Goal: Navigation & Orientation: Find specific page/section

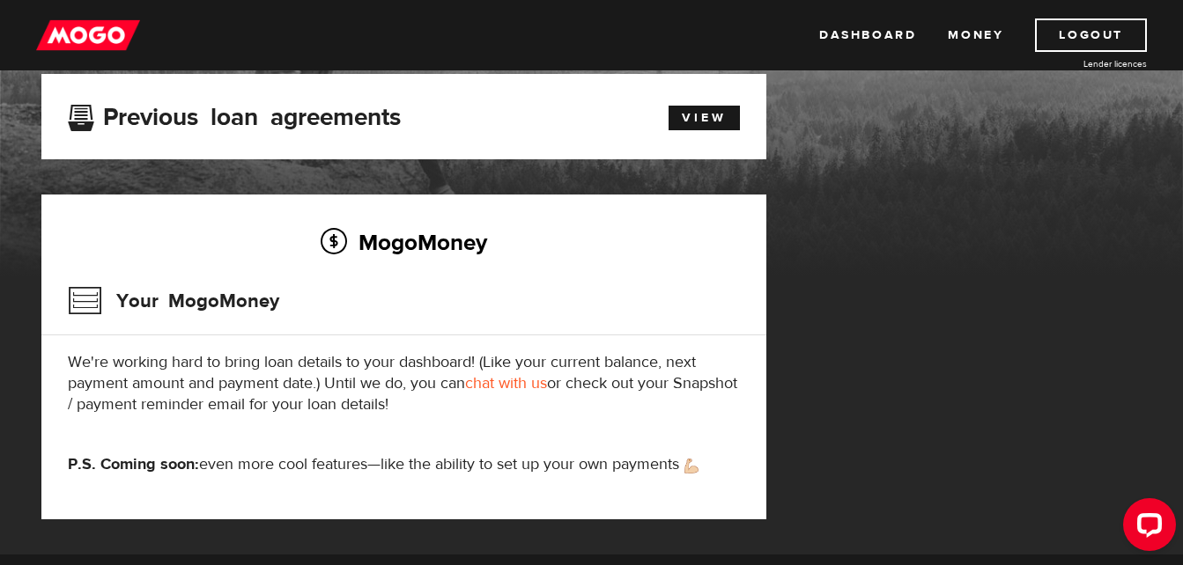
scroll to position [88, 0]
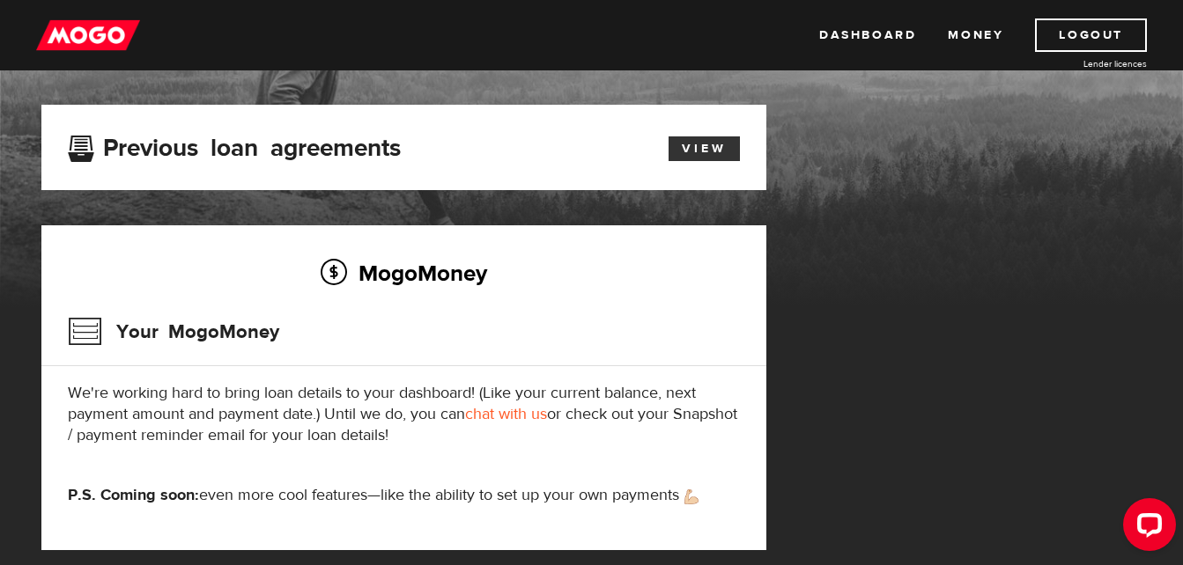
click at [699, 150] on link "View" at bounding box center [704, 149] width 71 height 25
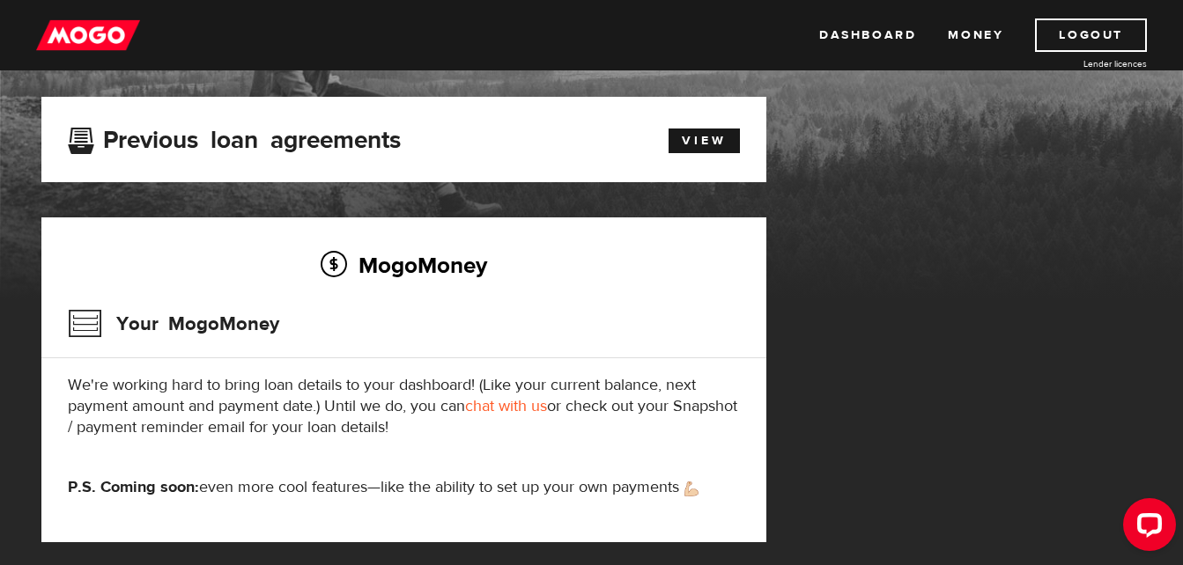
scroll to position [88, 0]
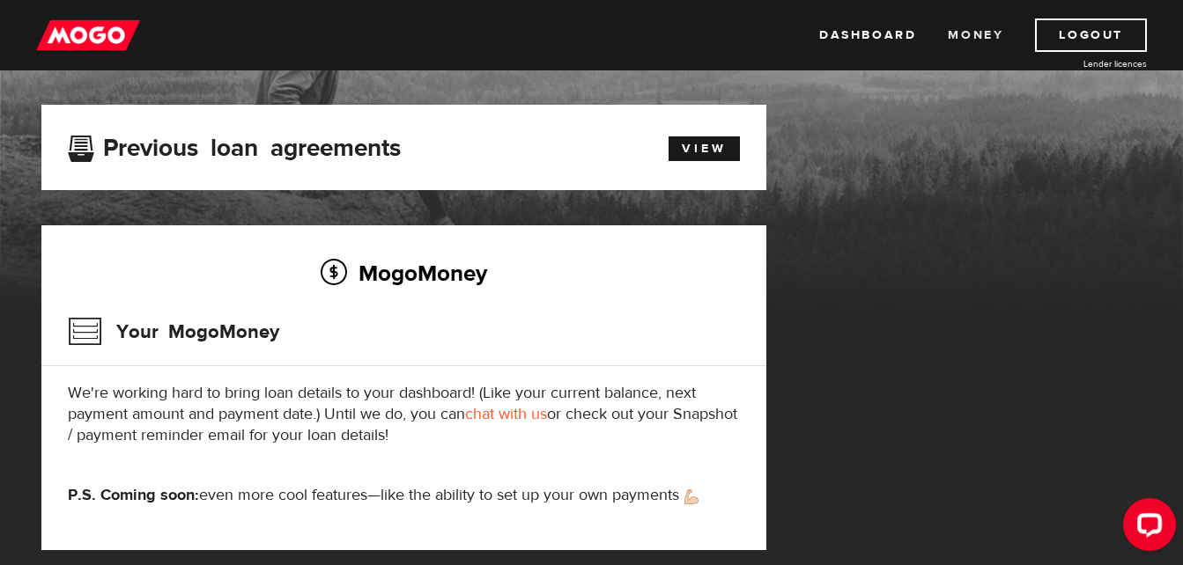
click at [963, 42] on link "Money" at bounding box center [975, 34] width 55 height 33
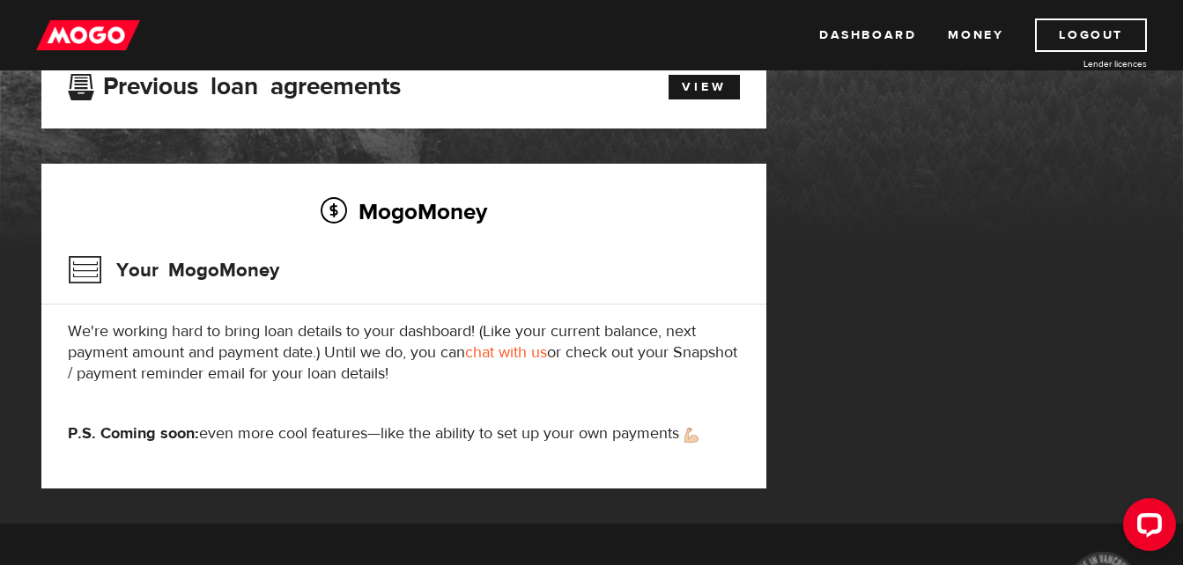
scroll to position [176, 0]
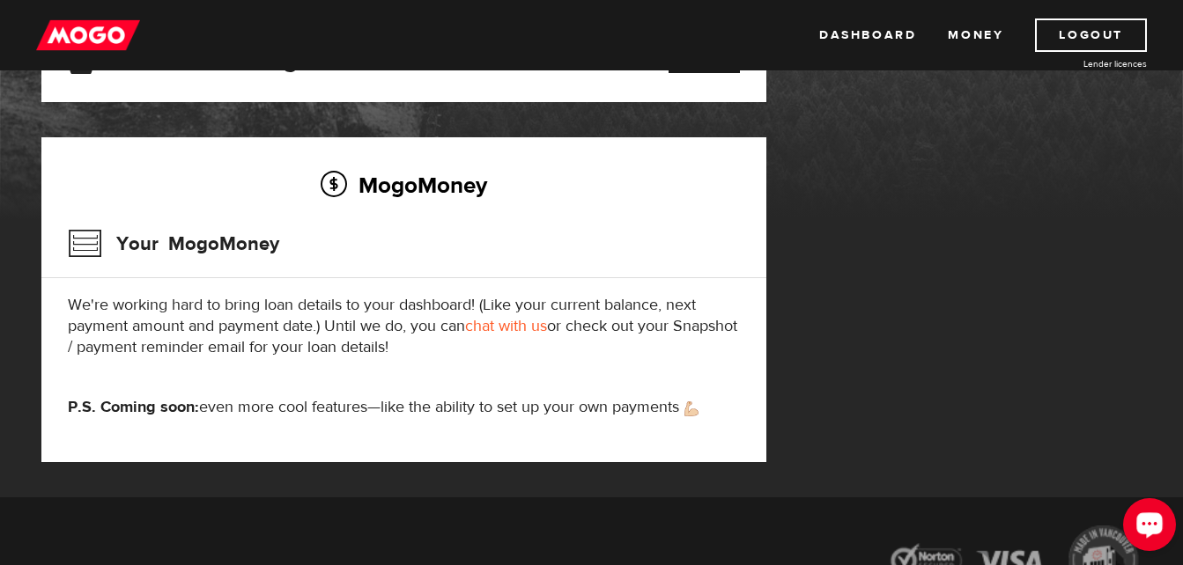
click at [1138, 522] on div "Open LiveChat chat widget" at bounding box center [1149, 524] width 30 height 30
click at [867, 32] on link "Dashboard" at bounding box center [867, 34] width 97 height 33
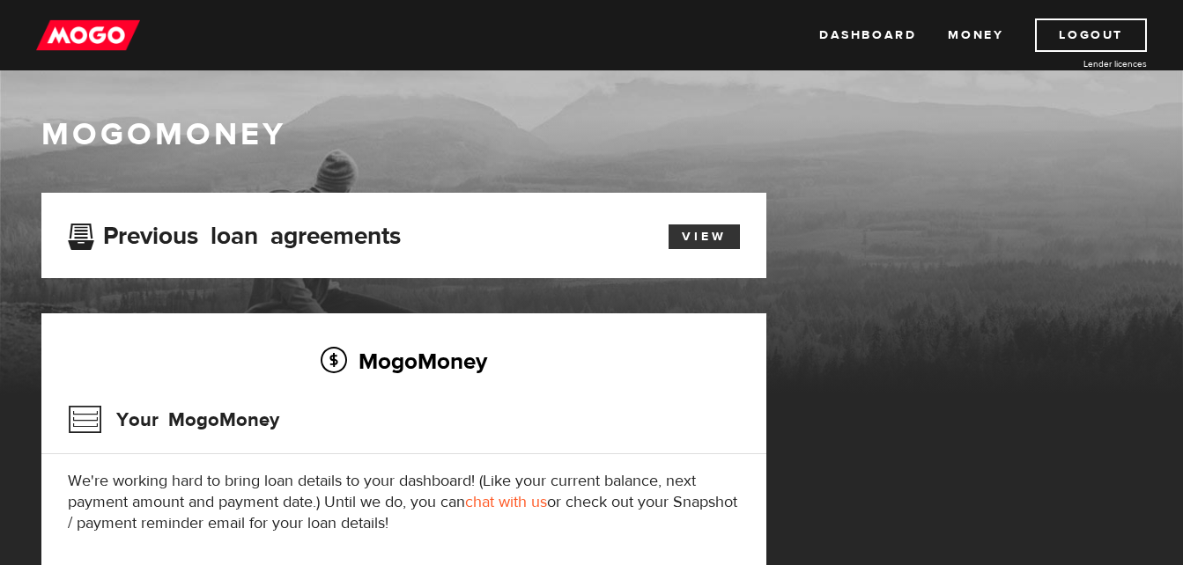
click at [691, 240] on link "View" at bounding box center [704, 237] width 71 height 25
